Goal: Complete application form: Complete application form

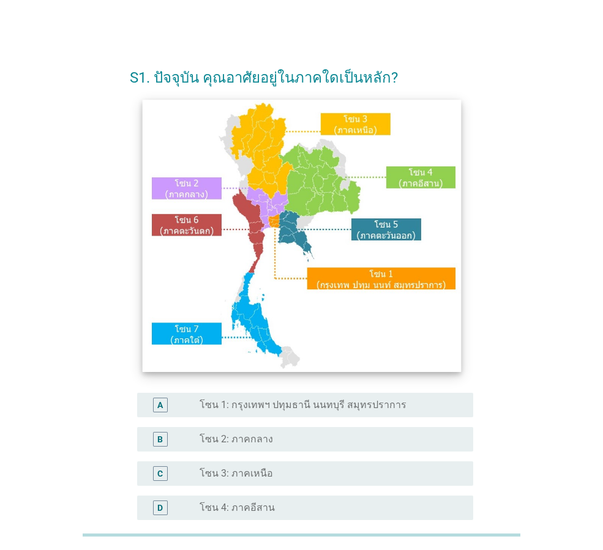
scroll to position [230, 0]
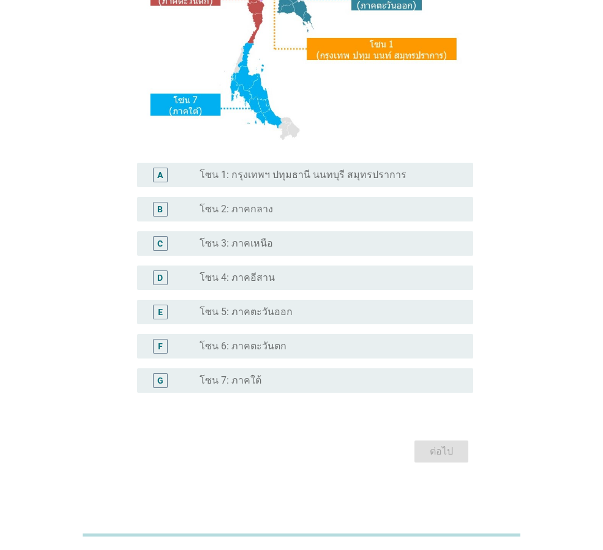
click at [266, 177] on label "โซน 1: กรุงเทพฯ ปทุมธานี นนทบุรี สมุทรปราการ" at bounding box center [302, 175] width 207 height 12
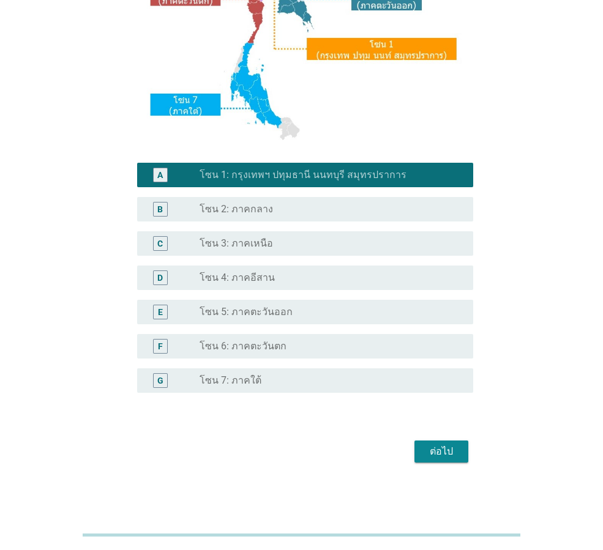
click at [425, 453] on div "ต่อไป" at bounding box center [441, 451] width 34 height 15
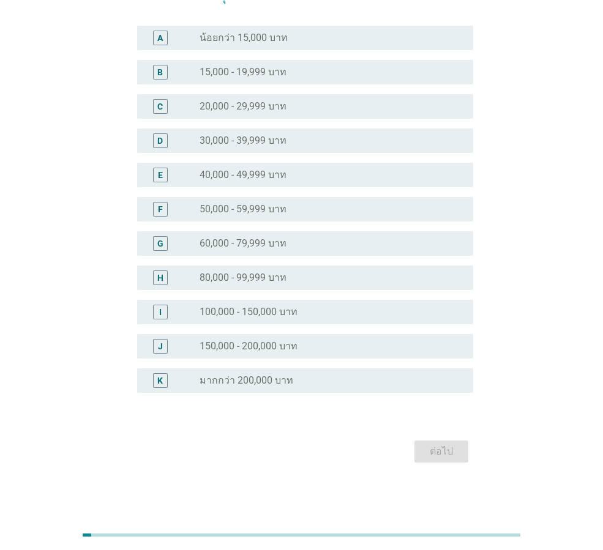
scroll to position [0, 0]
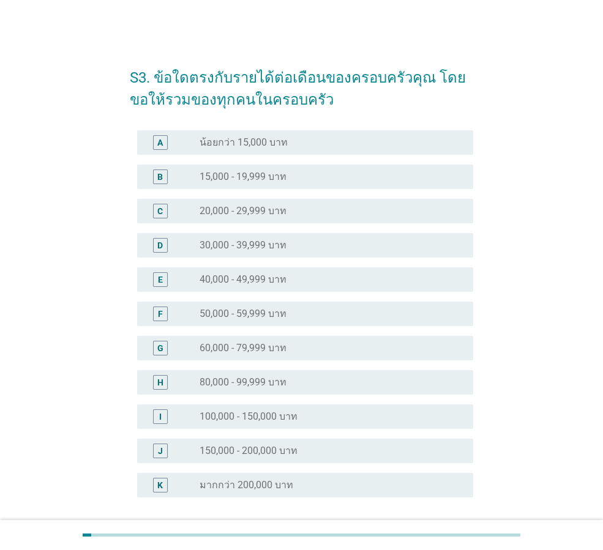
click at [212, 174] on label "15,000 - 19,999 บาท" at bounding box center [242, 177] width 87 height 12
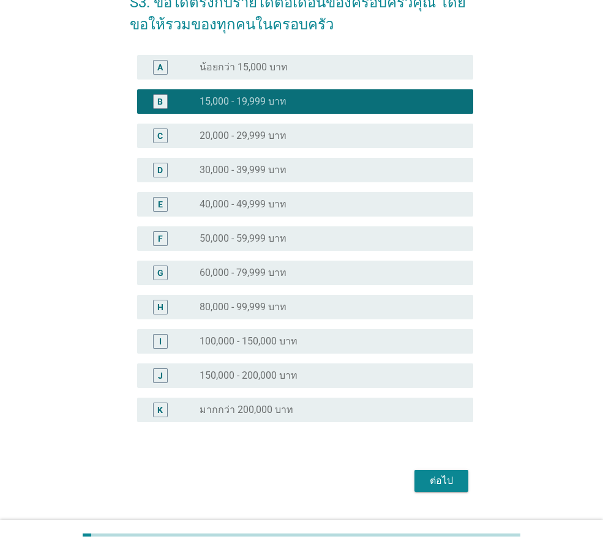
scroll to position [105, 0]
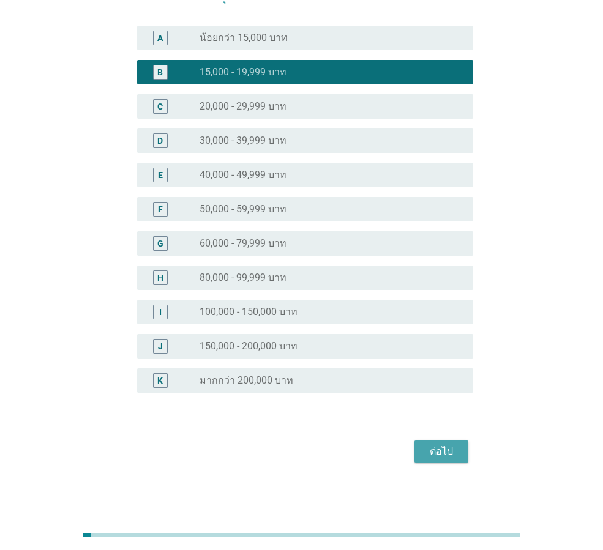
click at [423, 444] on button "ต่อไป" at bounding box center [441, 452] width 54 height 22
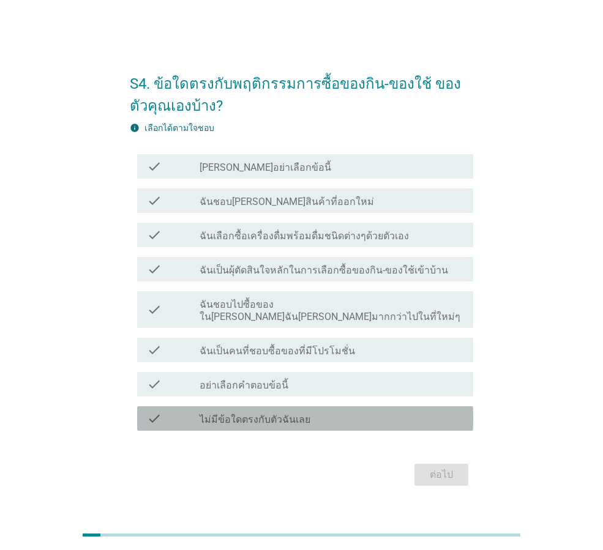
click at [252, 414] on label "ไม่มีข้อใดตรงกับตัวฉันเลย" at bounding box center [254, 420] width 111 height 12
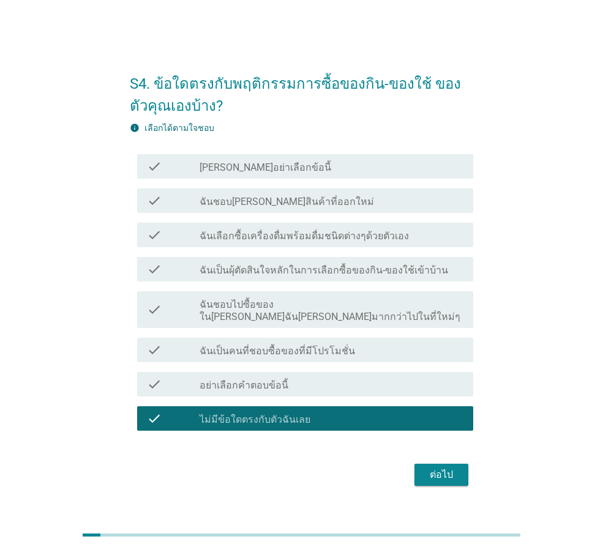
click at [277, 401] on div "check check_box ไม่มีข้อใดตรงกับตัวฉันเลย" at bounding box center [301, 418] width 343 height 34
click at [275, 345] on label "ฉันเป็นคนที่ชอบซื้อของที่มีโปรโมชั่น" at bounding box center [276, 351] width 155 height 12
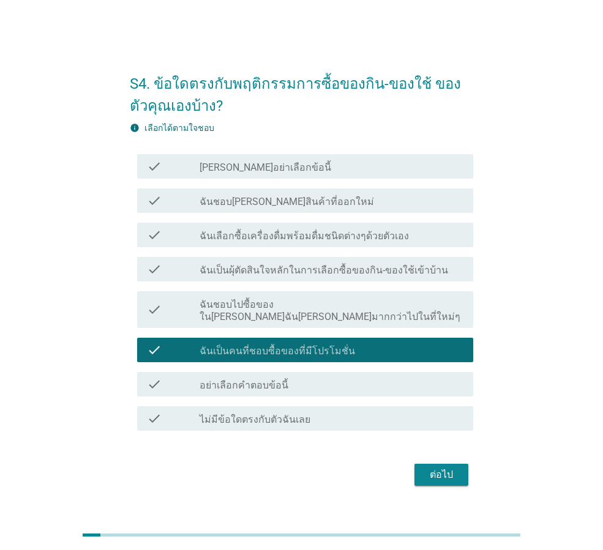
click at [278, 318] on div "check check_box_outline_blank ฉันชอบไปซื้อของใน[PERSON_NAME]ฉัน[PERSON_NAME]มาก…" at bounding box center [305, 309] width 336 height 37
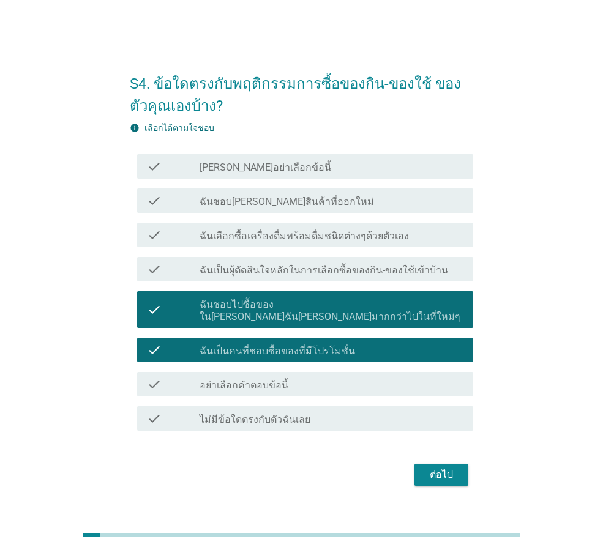
click at [298, 270] on label "ฉันเป็นผุ้ตัดสินใจหลักในการเลือกซื้อของกิน-ของใช้เข้าบ้าน" at bounding box center [323, 270] width 248 height 12
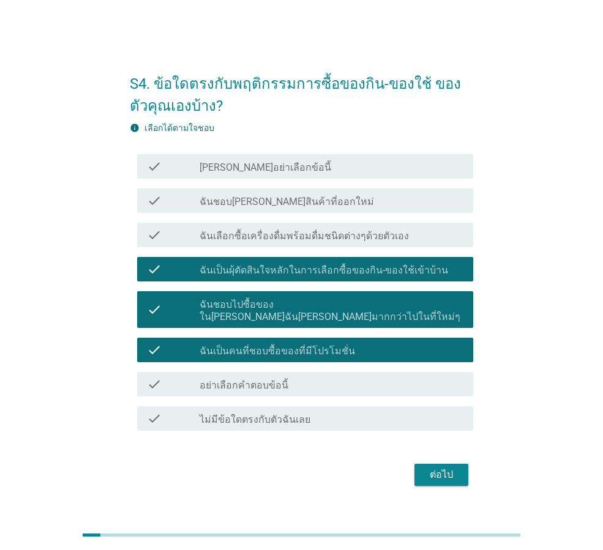
click at [442, 468] on div "ต่อไป" at bounding box center [441, 475] width 34 height 15
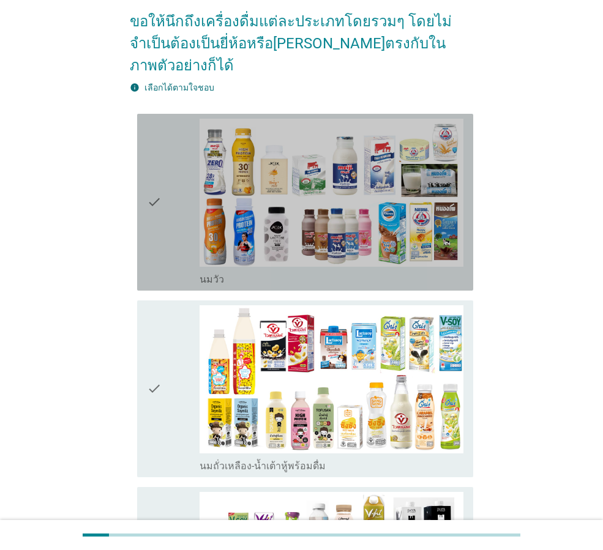
click at [171, 160] on div "check" at bounding box center [173, 202] width 53 height 167
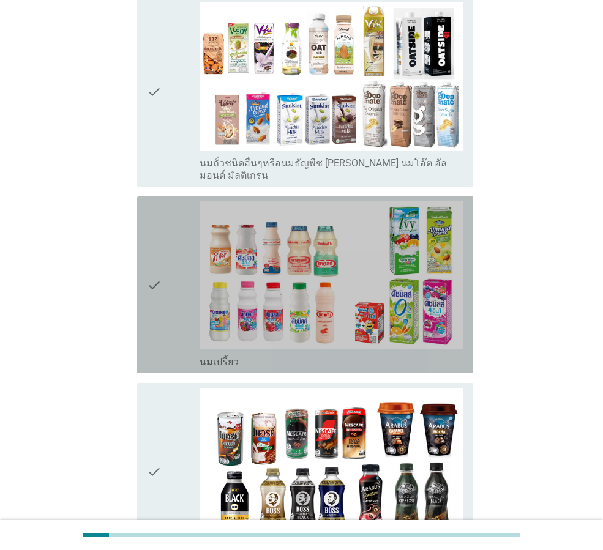
click at [162, 273] on icon "check" at bounding box center [154, 284] width 15 height 167
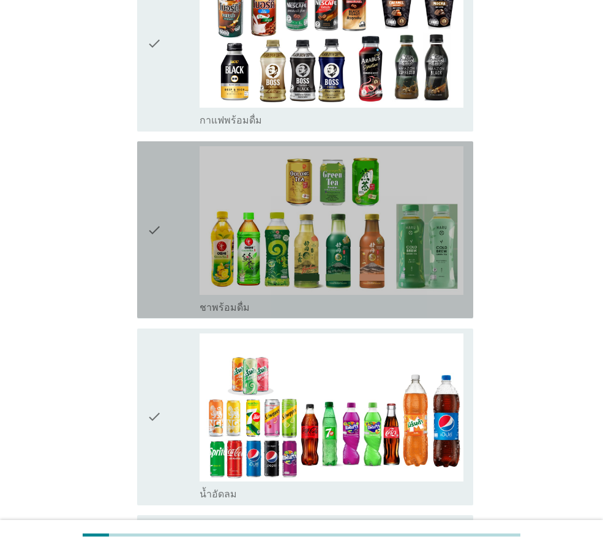
click at [157, 184] on icon "check" at bounding box center [154, 229] width 15 height 167
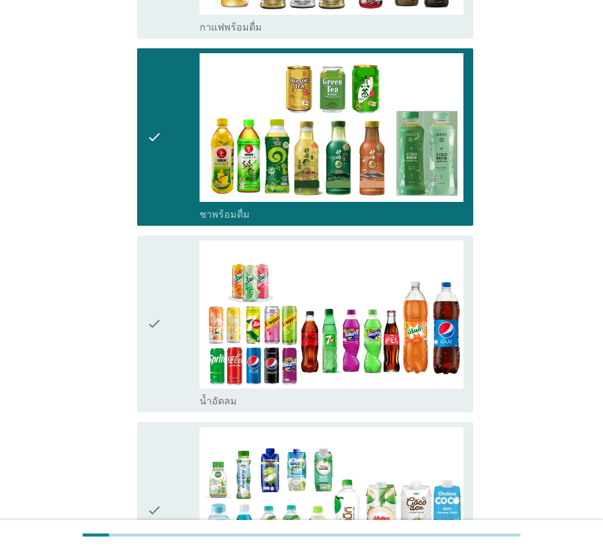
scroll to position [1285, 0]
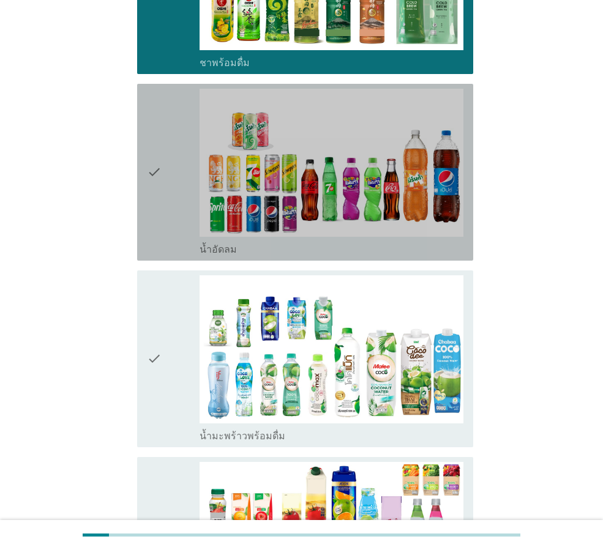
click at [171, 128] on div "check" at bounding box center [173, 172] width 53 height 167
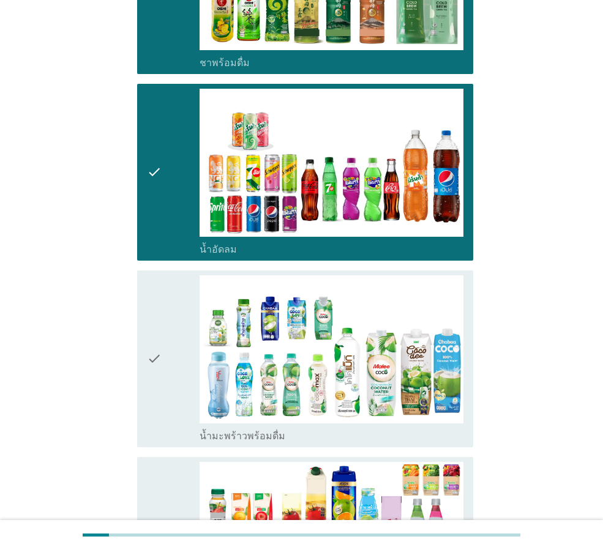
click at [176, 297] on div "check" at bounding box center [173, 358] width 53 height 167
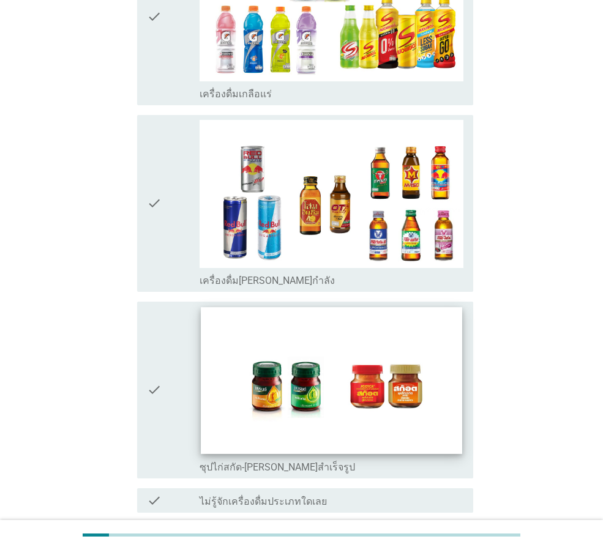
scroll to position [2445, 0]
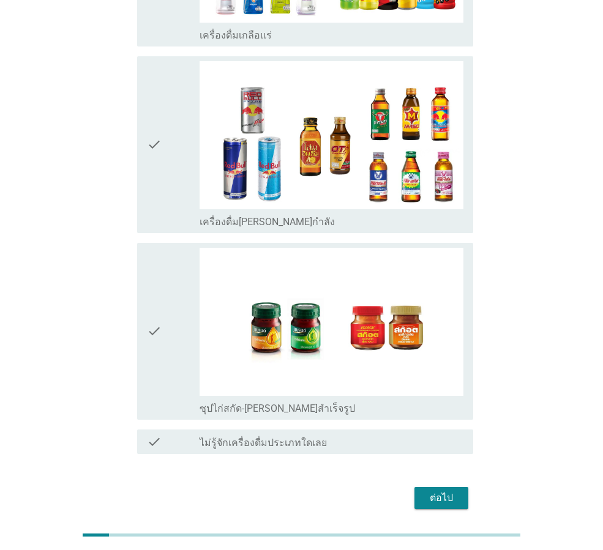
click at [430, 491] on div "ต่อไป" at bounding box center [441, 498] width 34 height 15
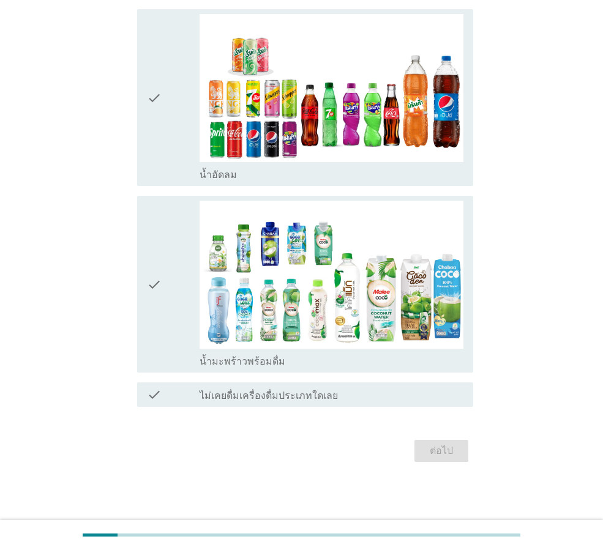
scroll to position [0, 0]
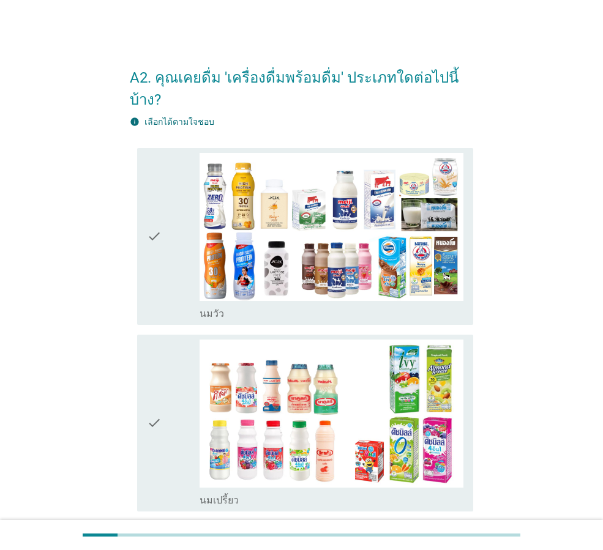
drag, startPoint x: 149, startPoint y: 263, endPoint x: 181, endPoint y: 375, distance: 117.0
click at [149, 264] on icon "check" at bounding box center [154, 236] width 15 height 167
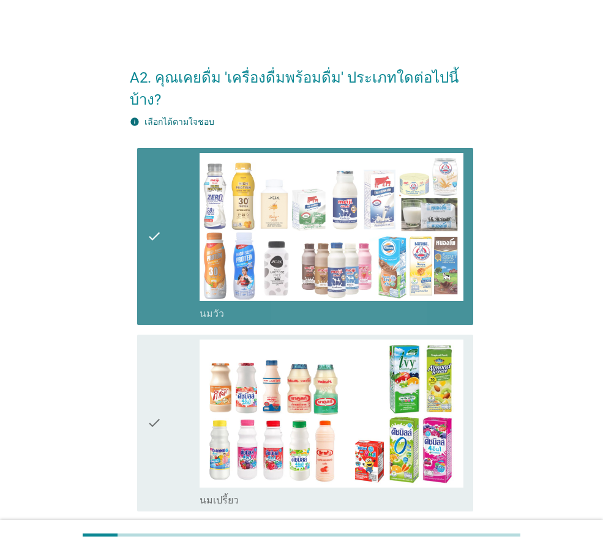
click at [181, 375] on div "check" at bounding box center [173, 423] width 53 height 167
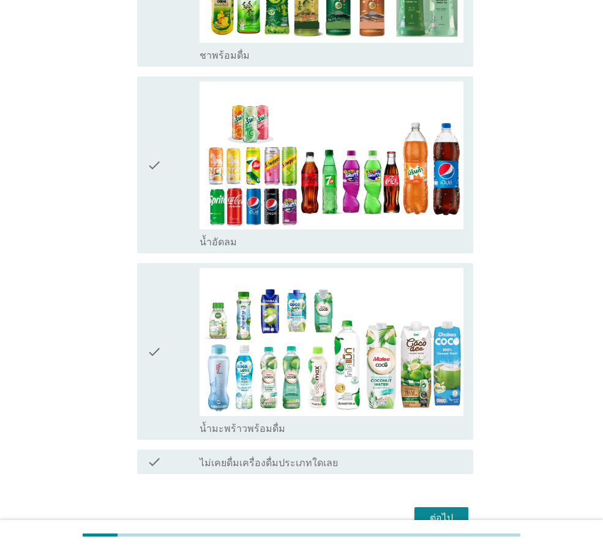
scroll to position [677, 0]
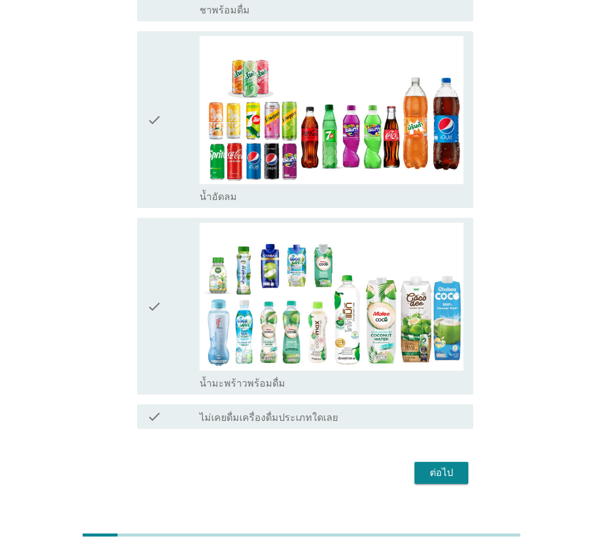
click at [439, 466] on div "ต่อไป" at bounding box center [441, 473] width 34 height 15
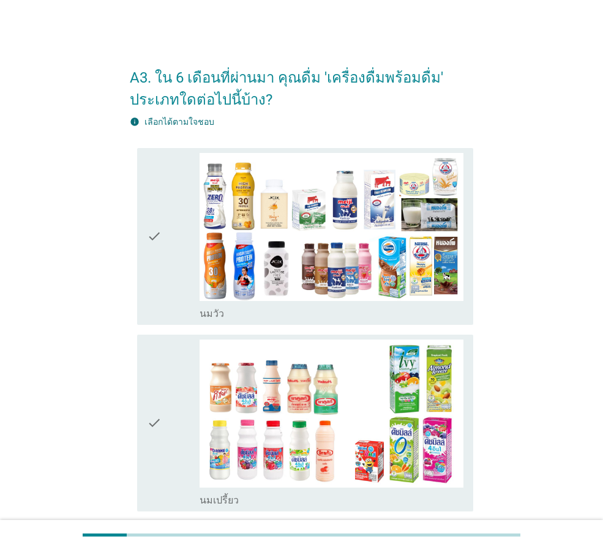
click at [157, 272] on icon "check" at bounding box center [154, 236] width 15 height 167
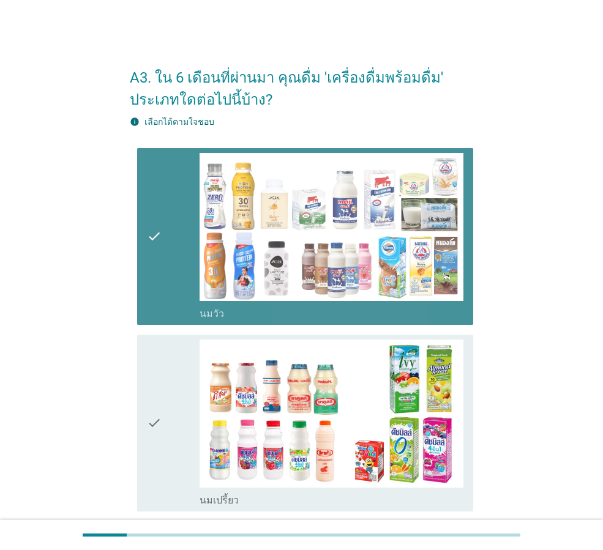
click at [162, 365] on div "check" at bounding box center [173, 423] width 53 height 167
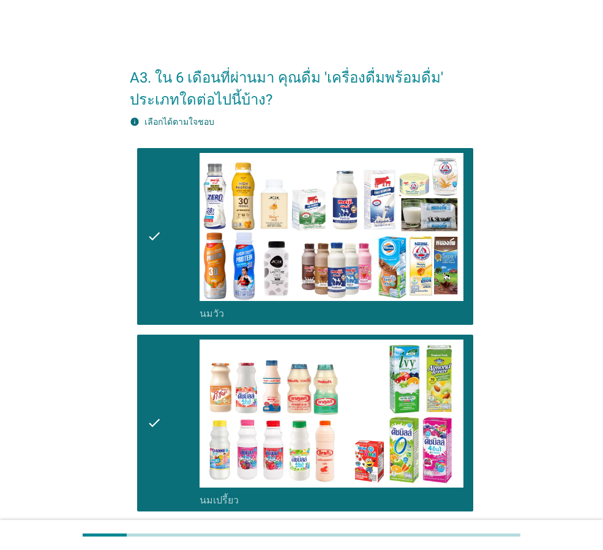
scroll to position [138, 0]
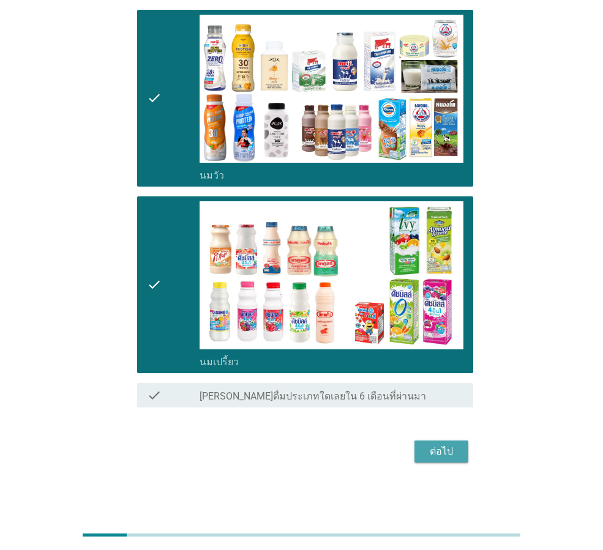
click at [427, 447] on div "ต่อไป" at bounding box center [441, 451] width 34 height 15
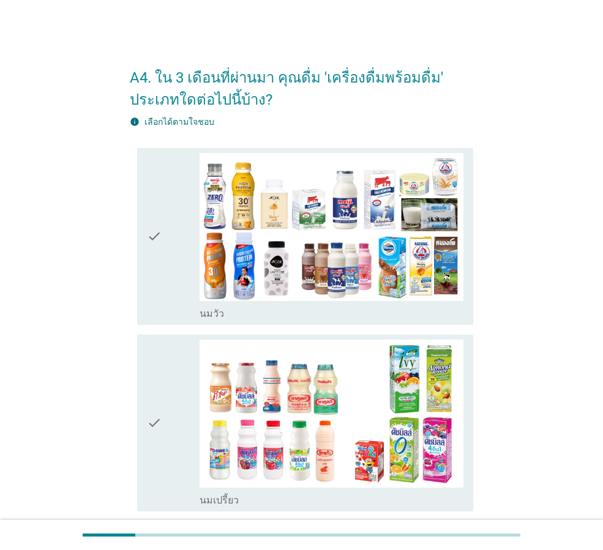
click at [158, 297] on icon "check" at bounding box center [154, 236] width 15 height 167
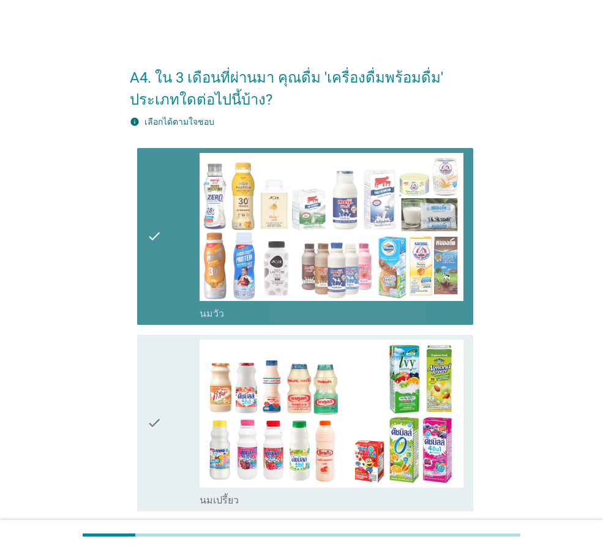
click at [165, 394] on div "check" at bounding box center [173, 423] width 53 height 167
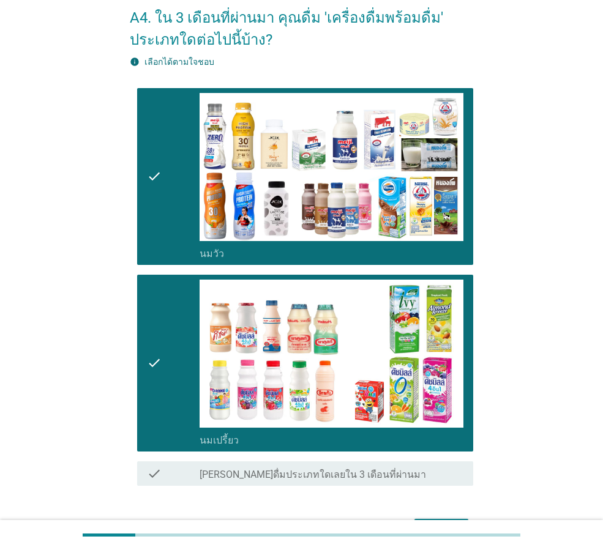
scroll to position [138, 0]
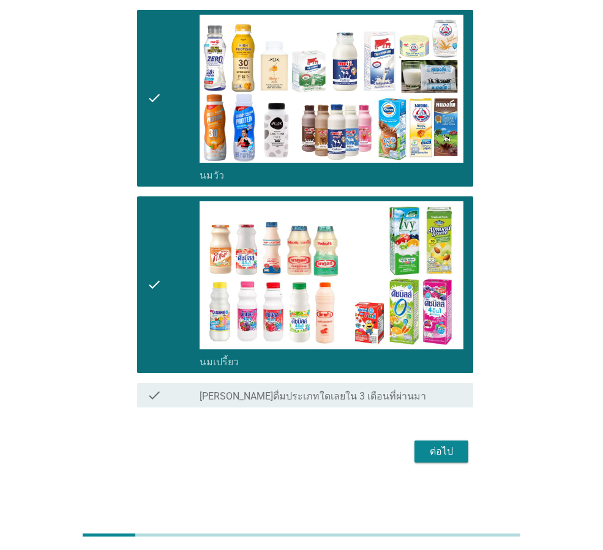
click at [454, 453] on div "ต่อไป" at bounding box center [441, 451] width 34 height 15
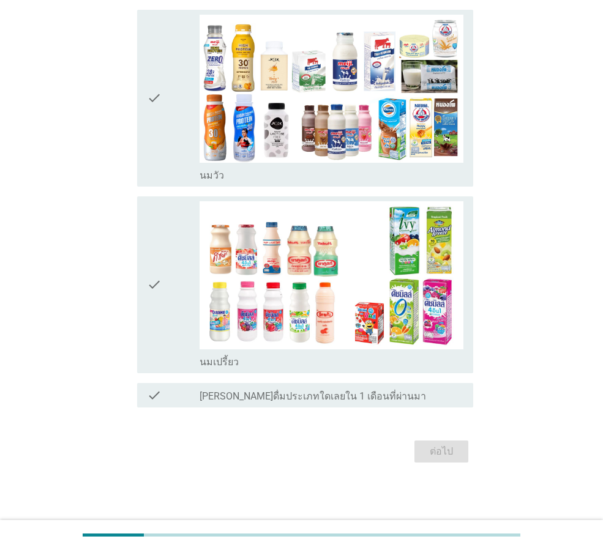
scroll to position [0, 0]
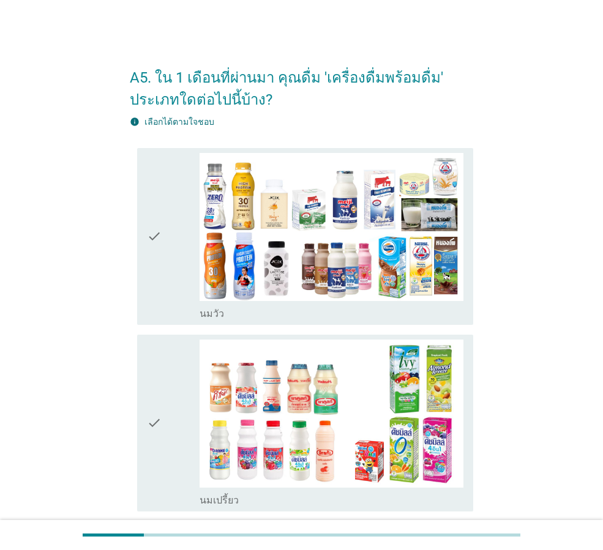
click at [149, 294] on icon "check" at bounding box center [154, 236] width 15 height 167
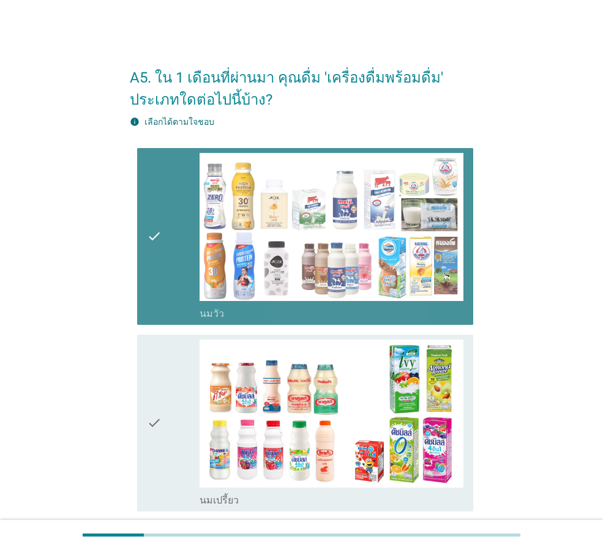
click at [171, 428] on div "check" at bounding box center [173, 423] width 53 height 167
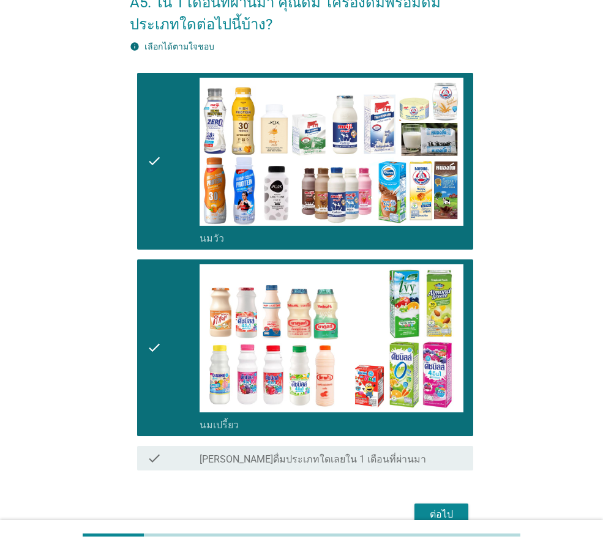
scroll to position [138, 0]
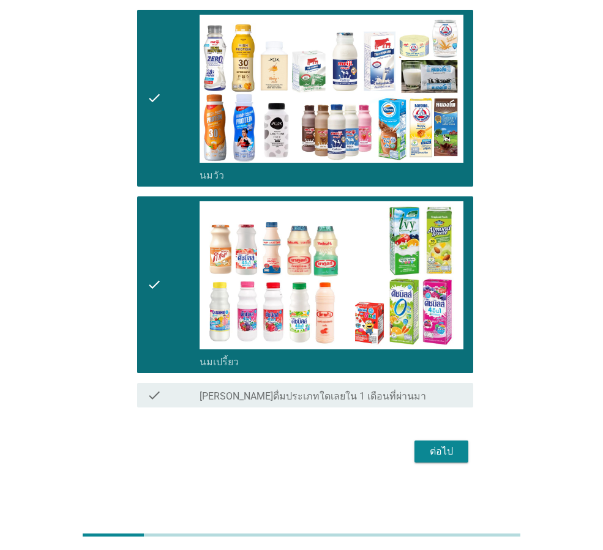
click at [428, 461] on button "ต่อไป" at bounding box center [441, 452] width 54 height 22
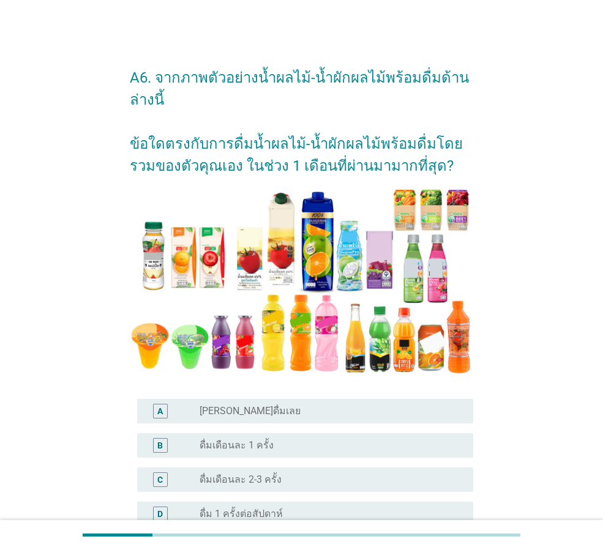
click at [253, 481] on label "ดื่มเดือนละ 2-3 ครั้ง" at bounding box center [240, 480] width 82 height 12
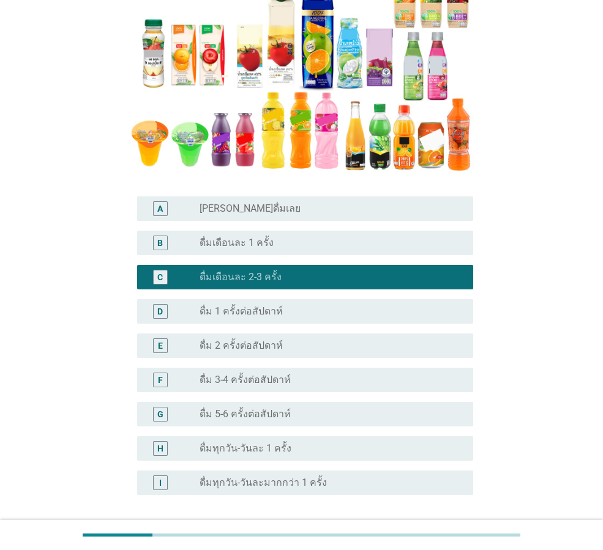
scroll to position [305, 0]
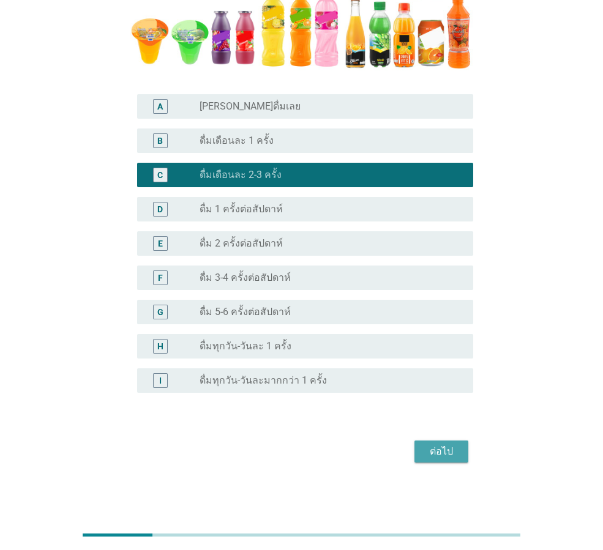
click at [420, 449] on button "ต่อไป" at bounding box center [441, 452] width 54 height 22
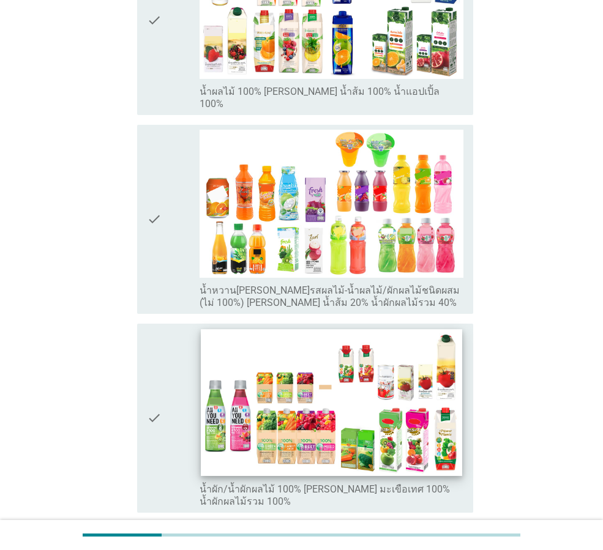
scroll to position [428, 0]
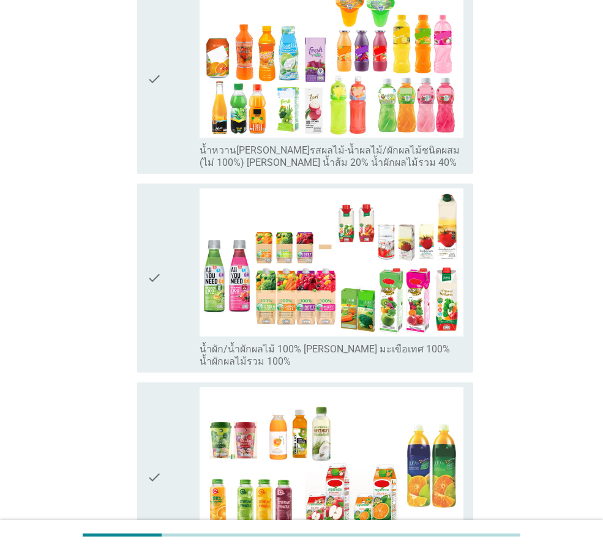
click at [166, 281] on div "check" at bounding box center [173, 277] width 53 height 179
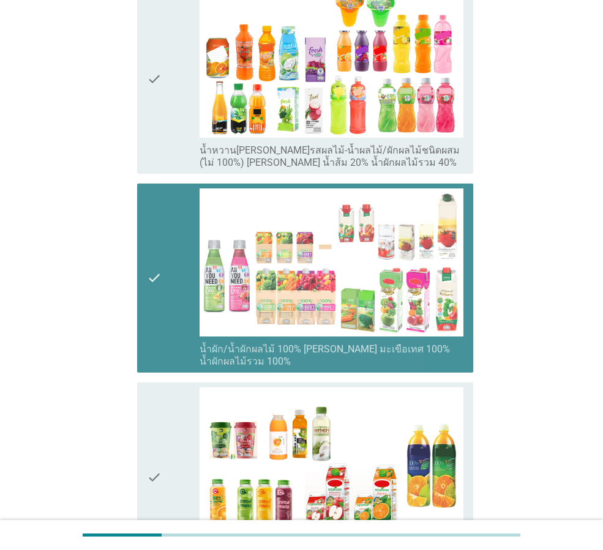
click at [181, 432] on div "check" at bounding box center [173, 476] width 53 height 179
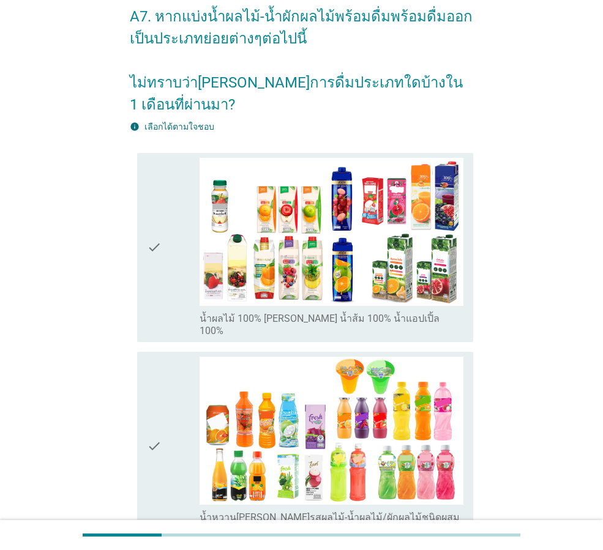
click at [162, 357] on div "check" at bounding box center [173, 446] width 53 height 179
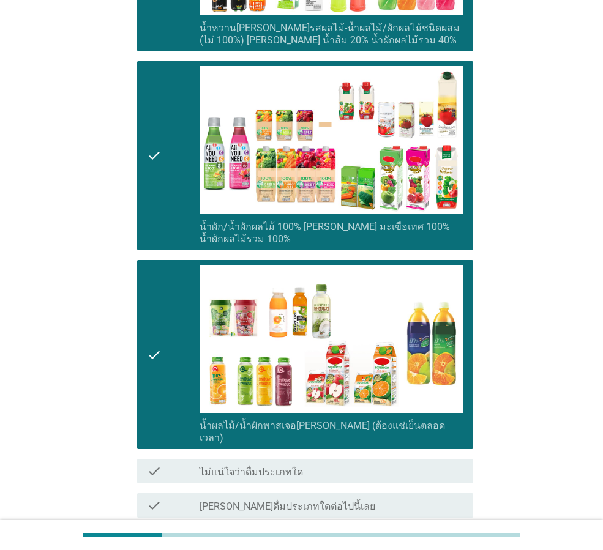
click at [169, 307] on div "check" at bounding box center [173, 354] width 53 height 179
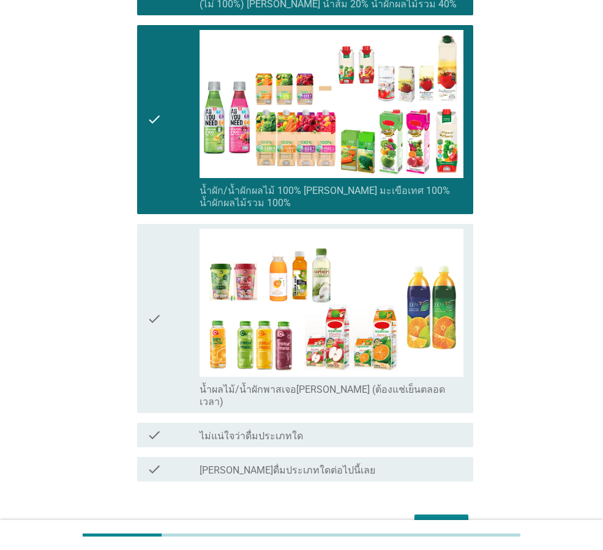
scroll to position [615, 0]
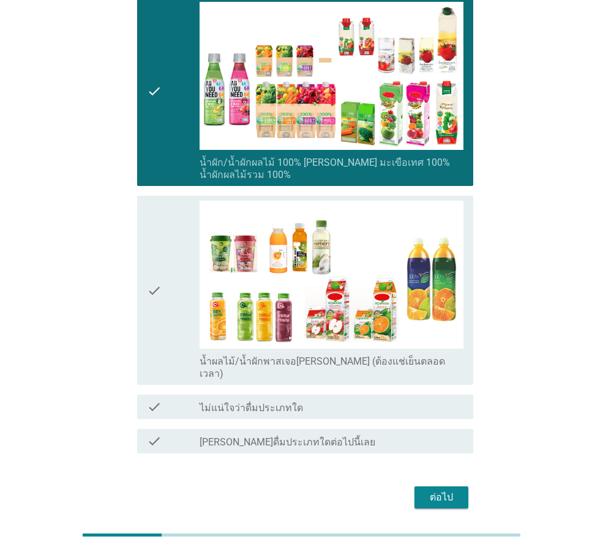
click at [441, 490] on div "ต่อไป" at bounding box center [441, 497] width 34 height 15
